Goal: Task Accomplishment & Management: Use online tool/utility

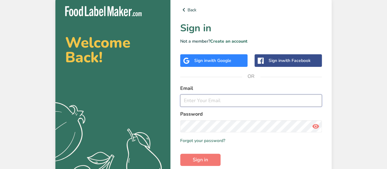
click at [207, 102] on input "email" at bounding box center [251, 100] width 142 height 12
type input "[EMAIL_ADDRESS][DOMAIN_NAME]"
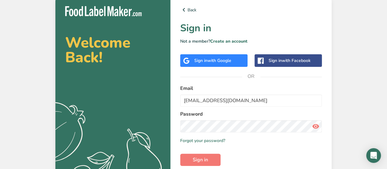
click at [180, 153] on button "Sign in" at bounding box center [200, 159] width 40 height 12
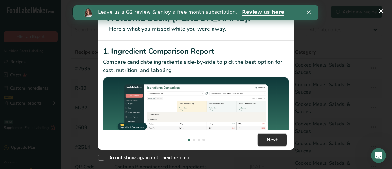
click at [268, 139] on span "Next" at bounding box center [272, 139] width 11 height 7
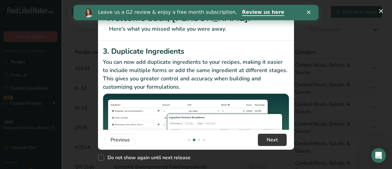
click at [309, 12] on icon "Close" at bounding box center [309, 12] width 4 height 4
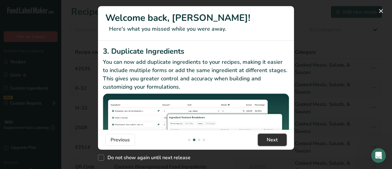
click at [269, 139] on span "Next" at bounding box center [272, 139] width 11 height 7
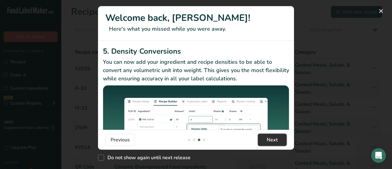
click at [270, 138] on span "Next" at bounding box center [272, 139] width 11 height 7
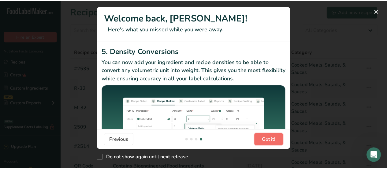
scroll to position [0, 588]
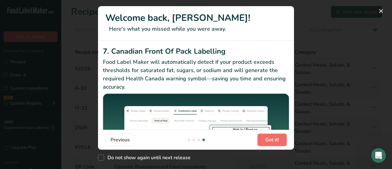
click at [272, 139] on span "Got it!" at bounding box center [272, 139] width 14 height 7
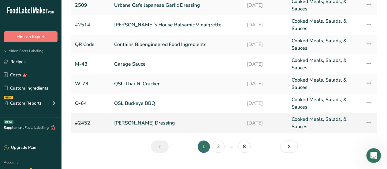
scroll to position [122, 0]
click at [218, 145] on link "2" at bounding box center [218, 146] width 12 height 12
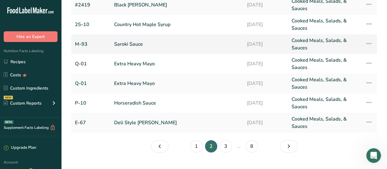
click at [135, 45] on link "Saroki Sauce" at bounding box center [177, 44] width 126 height 15
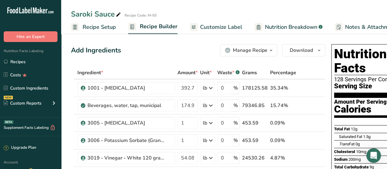
drag, startPoint x: 32, startPoint y: 88, endPoint x: 118, endPoint y: 51, distance: 93.9
click at [32, 88] on link "Custom Ingredients" at bounding box center [30, 88] width 61 height 12
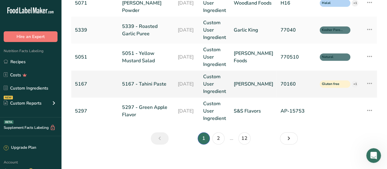
scroll to position [347, 0]
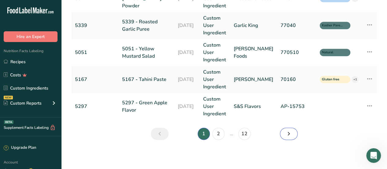
click at [288, 131] on icon "Next" at bounding box center [288, 133] width 7 height 11
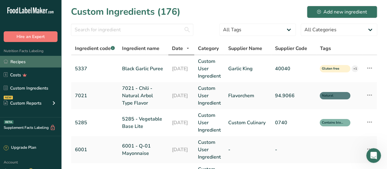
drag, startPoint x: 17, startPoint y: 61, endPoint x: 40, endPoint y: 59, distance: 23.0
click at [17, 61] on link "Recipes" at bounding box center [30, 62] width 61 height 12
